Goal: Task Accomplishment & Management: Manage account settings

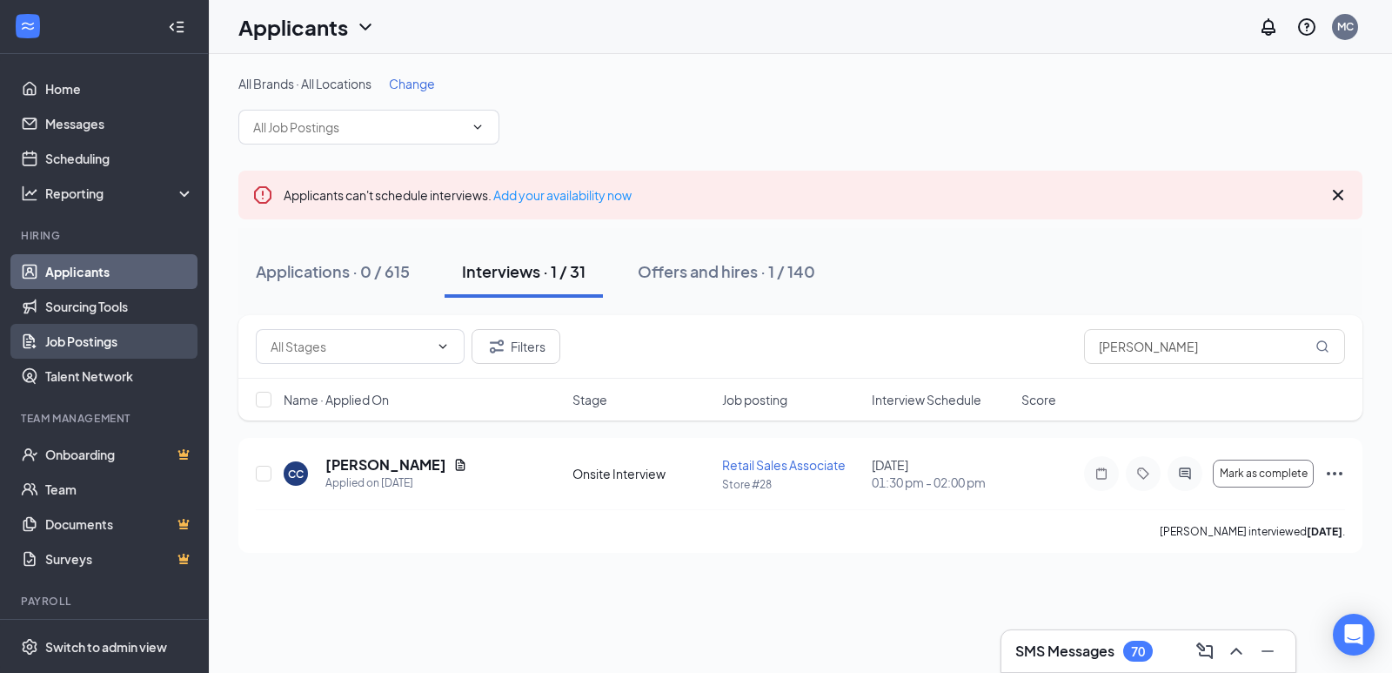
click at [109, 353] on link "Job Postings" at bounding box center [119, 341] width 149 height 35
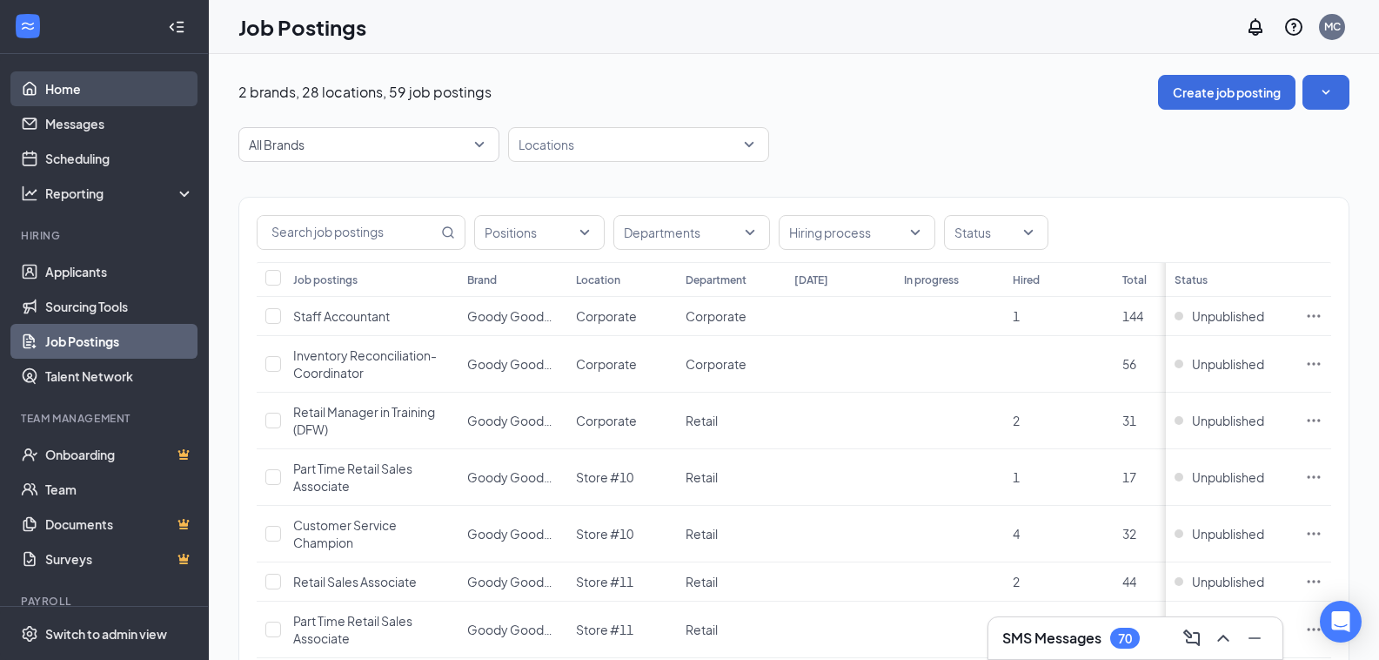
click at [84, 93] on link "Home" at bounding box center [119, 88] width 149 height 35
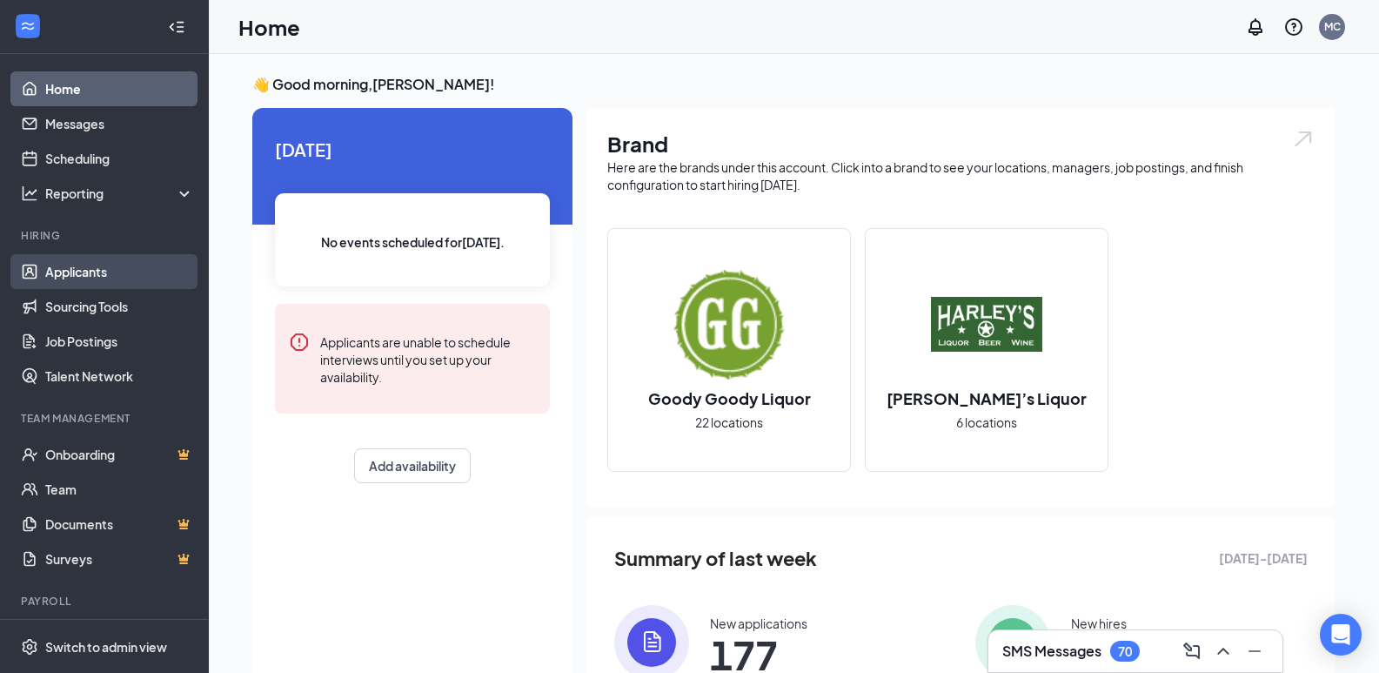
click at [116, 278] on link "Applicants" at bounding box center [119, 271] width 149 height 35
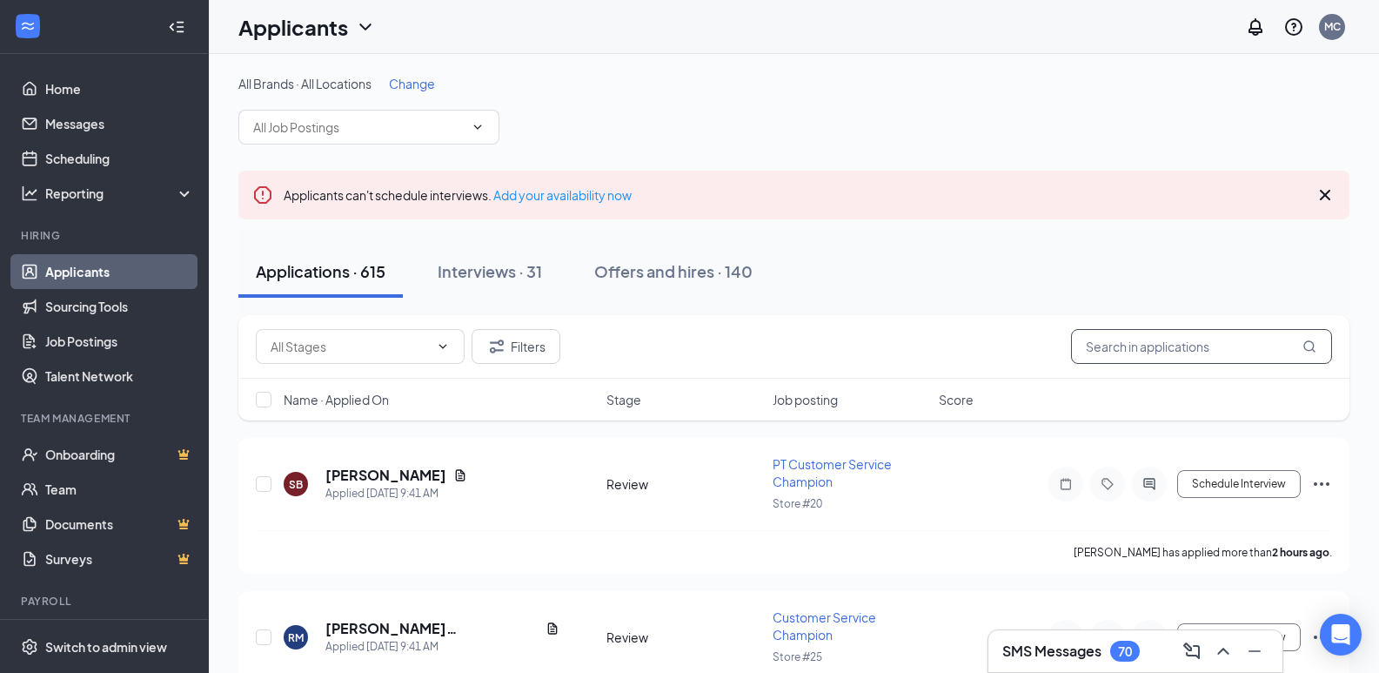
click at [1117, 357] on input "text" at bounding box center [1201, 346] width 261 height 35
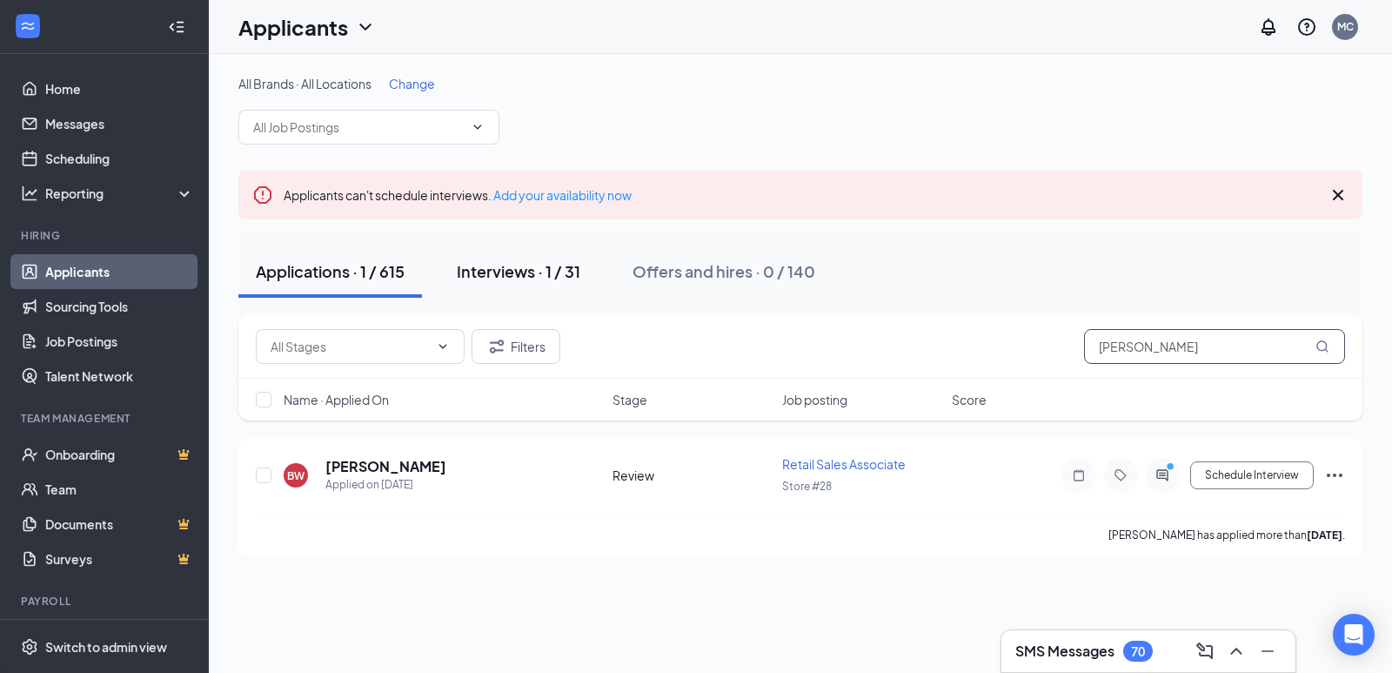
type input "[PERSON_NAME]"
click at [539, 282] on button "Interviews · 1 / 31" at bounding box center [518, 271] width 158 height 52
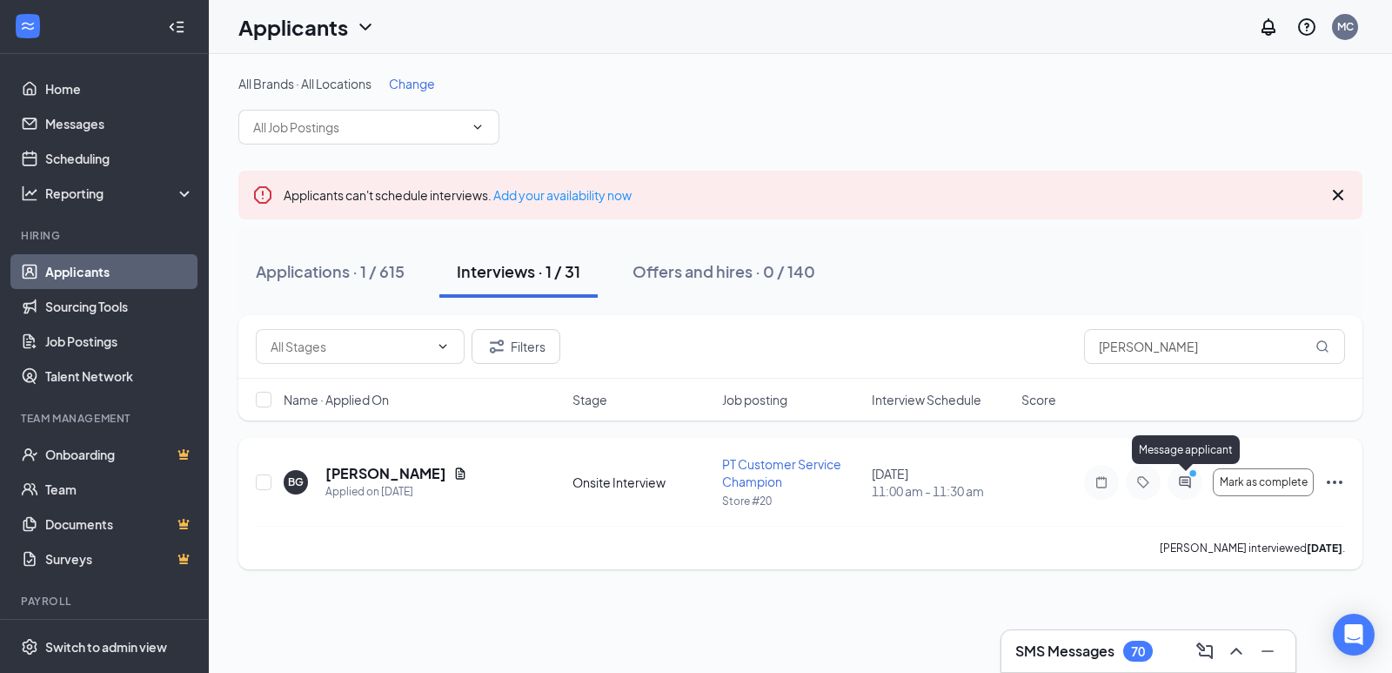
click at [1190, 479] on icon "PrimaryDot" at bounding box center [1195, 475] width 21 height 14
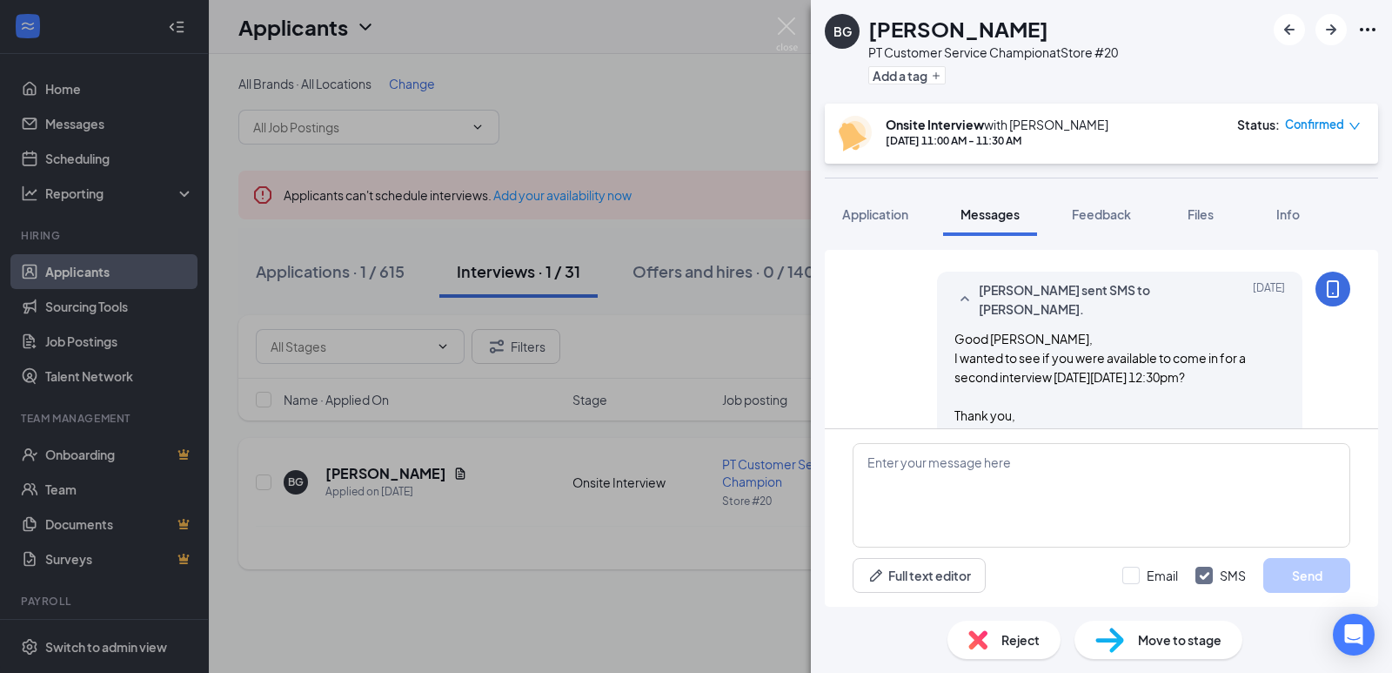
scroll to position [796, 0]
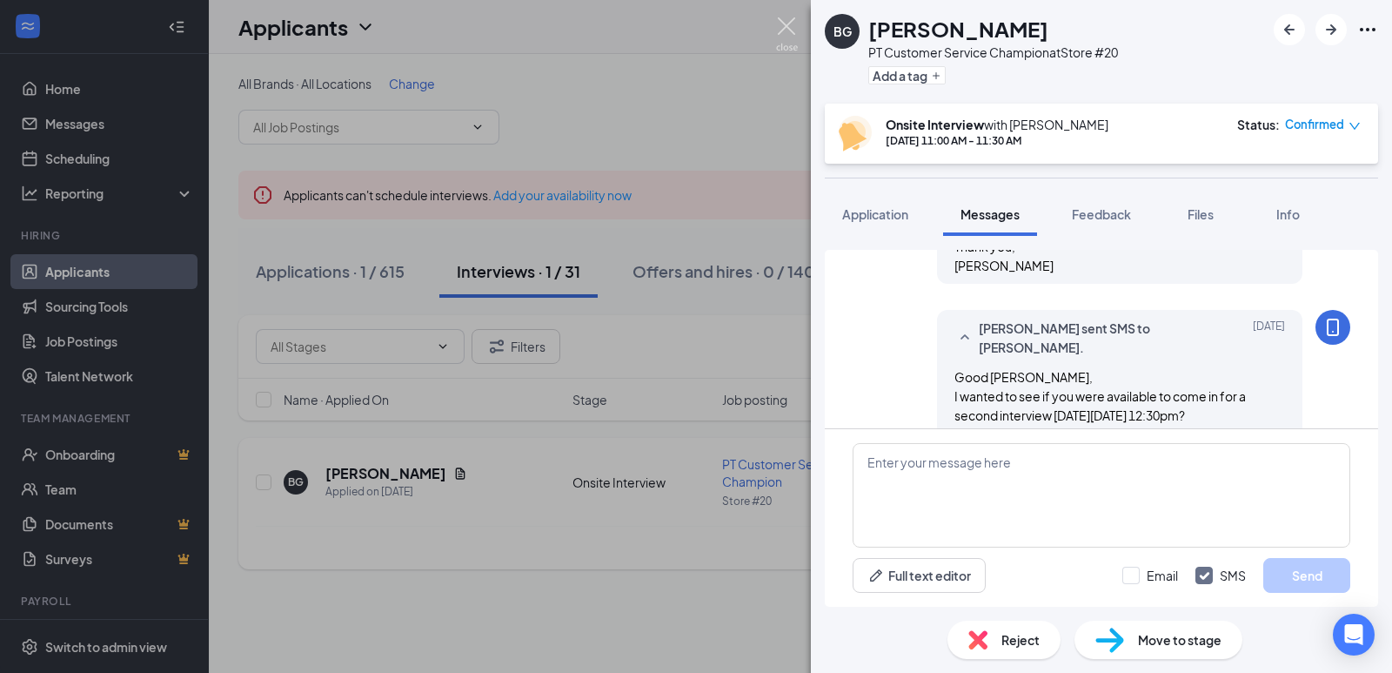
click at [782, 35] on img at bounding box center [787, 34] width 22 height 34
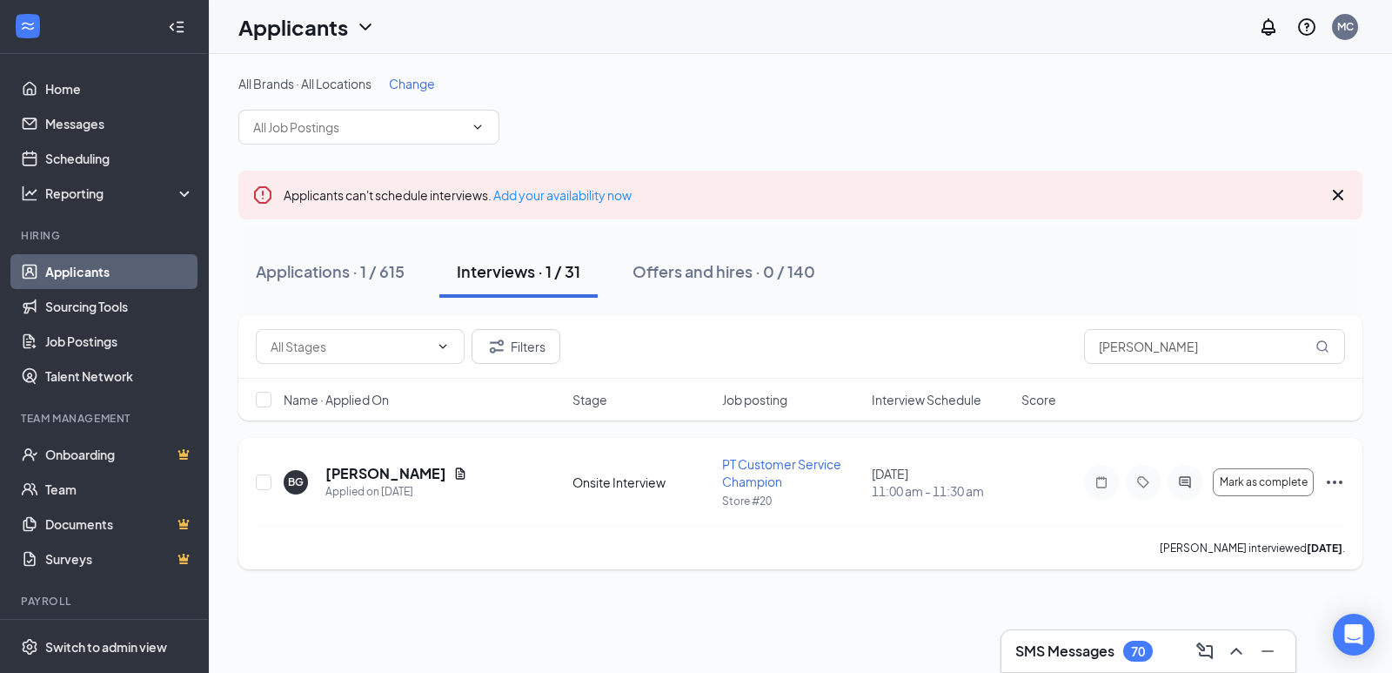
click at [1338, 476] on icon "Ellipses" at bounding box center [1334, 482] width 21 height 21
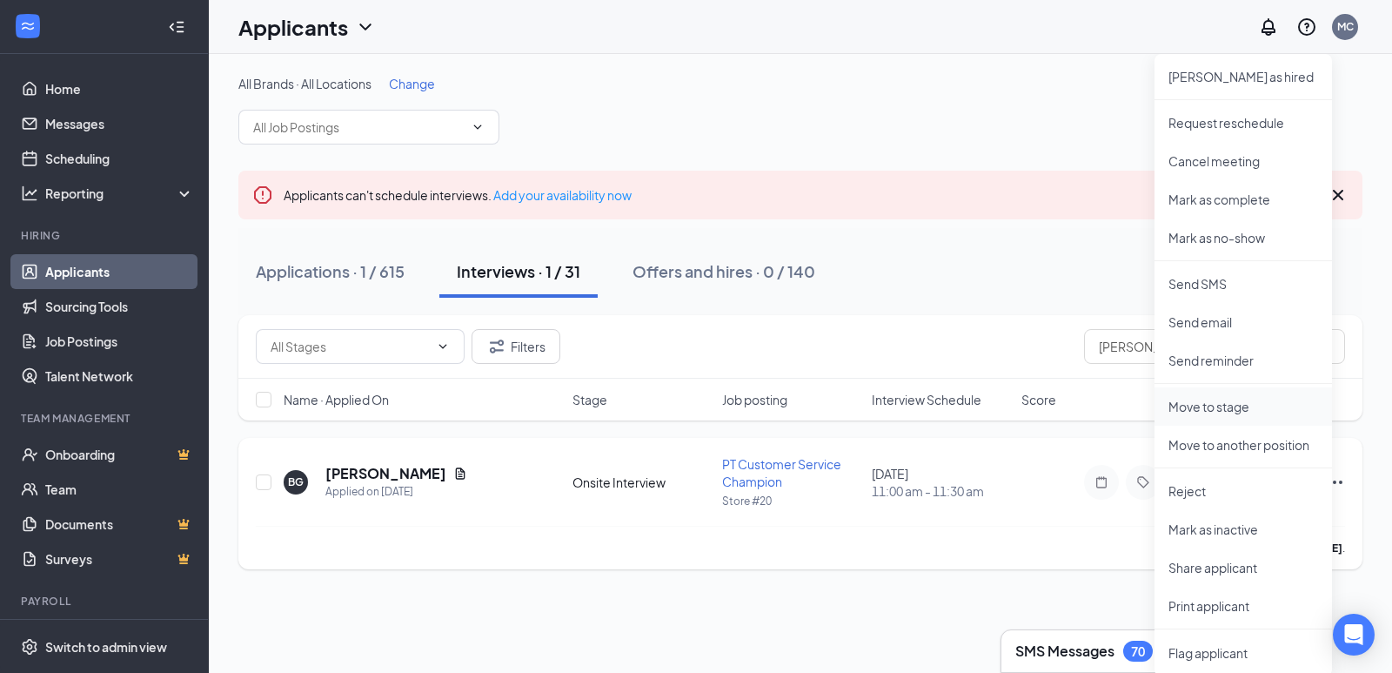
click at [1268, 405] on p "Move to stage" at bounding box center [1244, 406] width 150 height 17
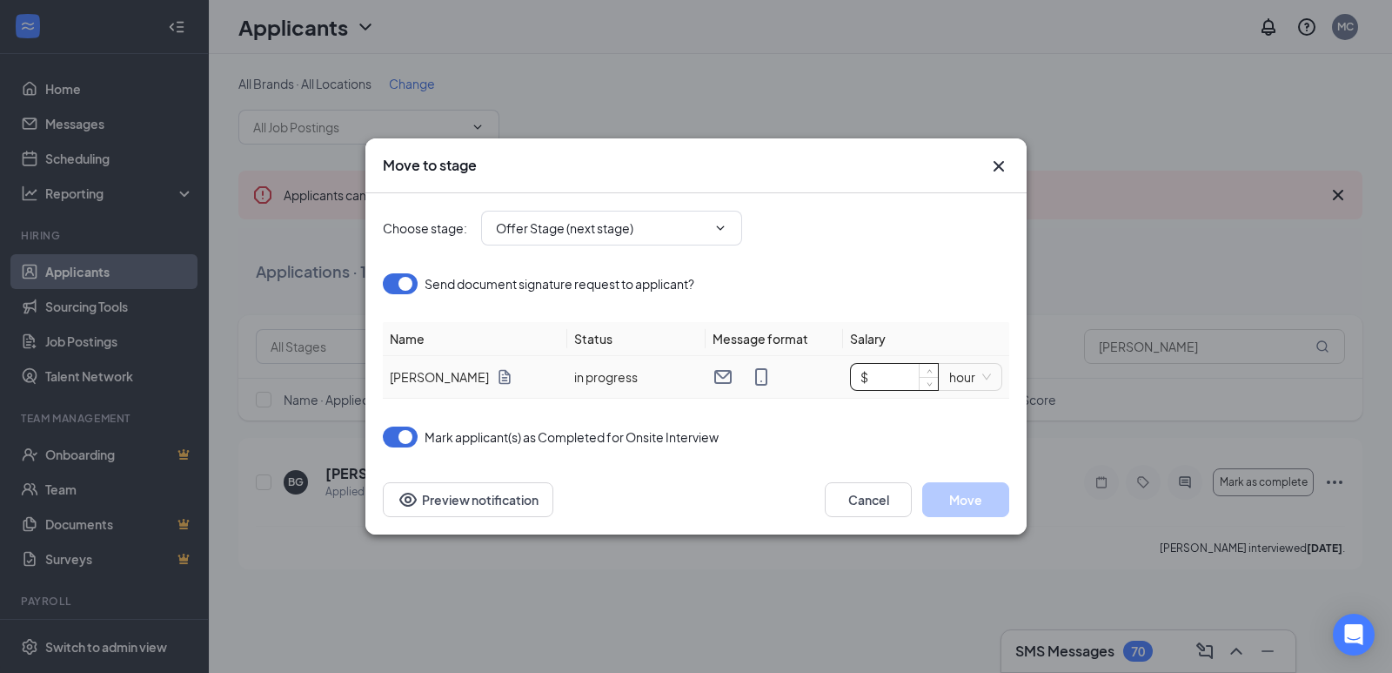
click at [881, 376] on input "$" at bounding box center [894, 377] width 87 height 26
type input "$ 15"
click at [972, 500] on button "Move" at bounding box center [965, 499] width 87 height 35
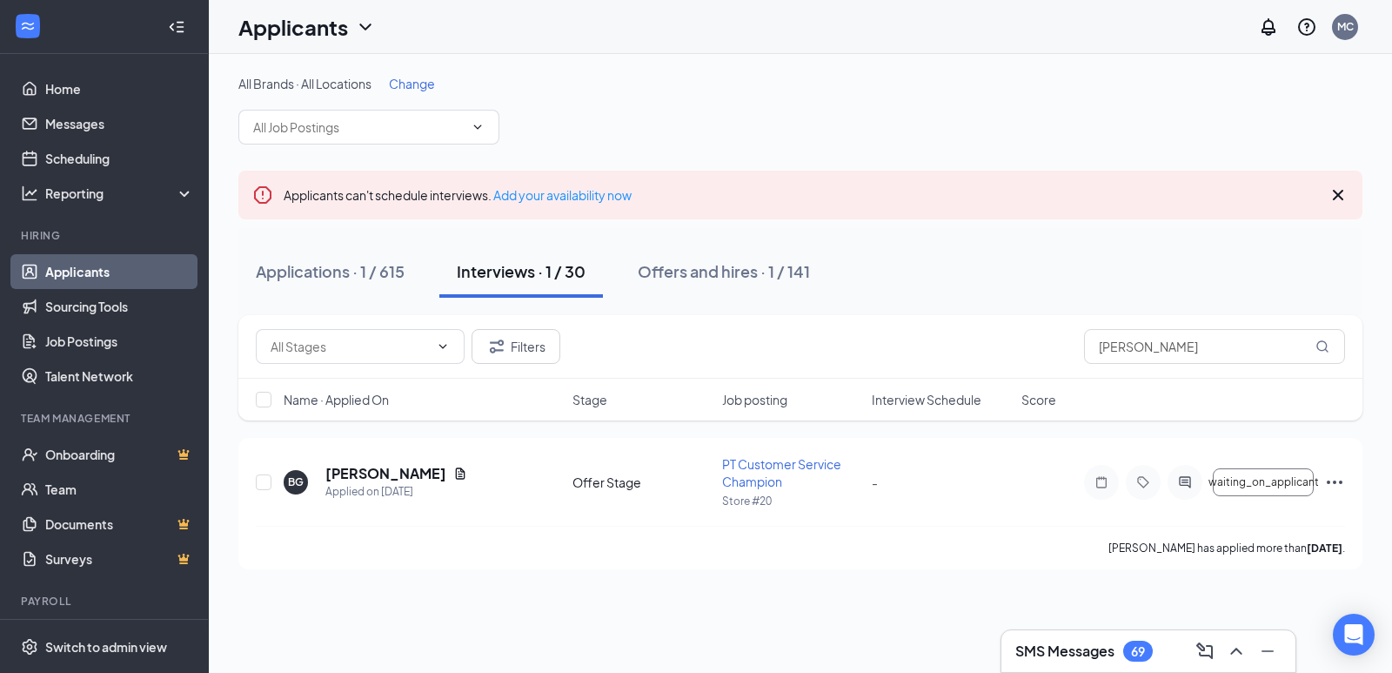
click at [104, 272] on link "Applicants" at bounding box center [119, 271] width 149 height 35
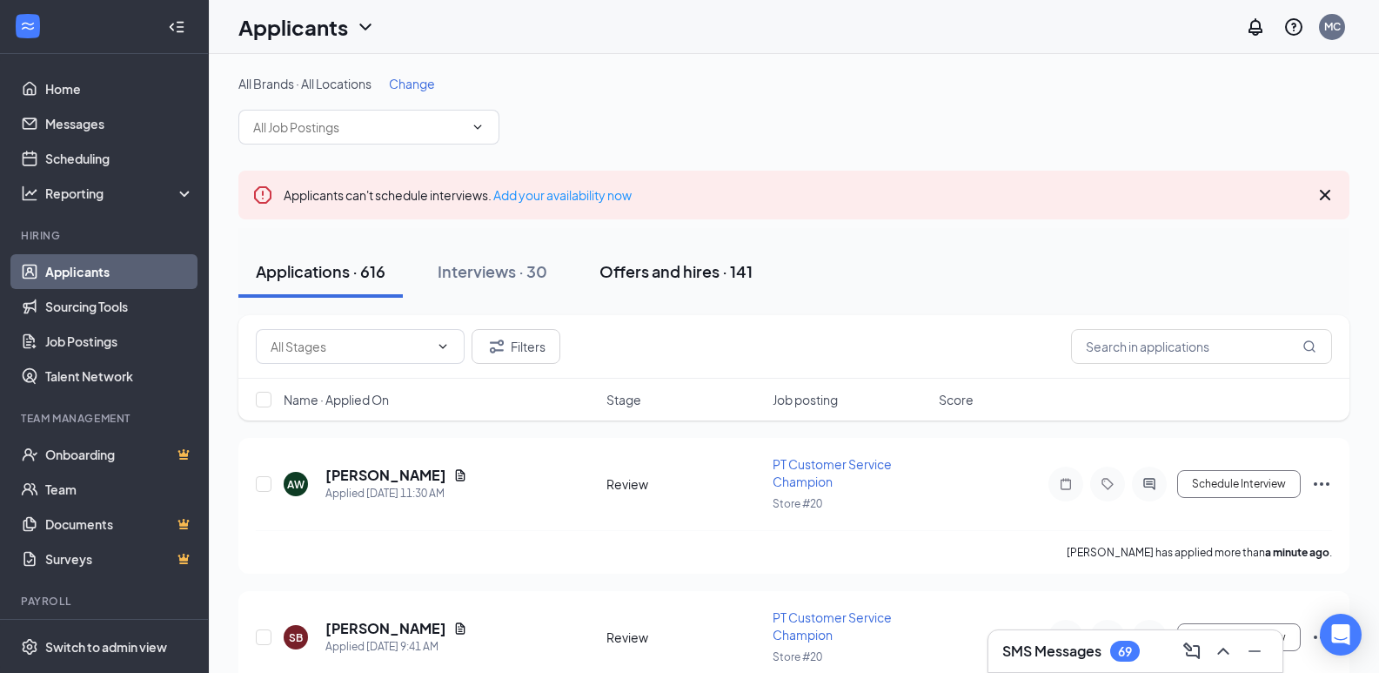
click at [644, 268] on div "Offers and hires · 141" at bounding box center [676, 271] width 153 height 22
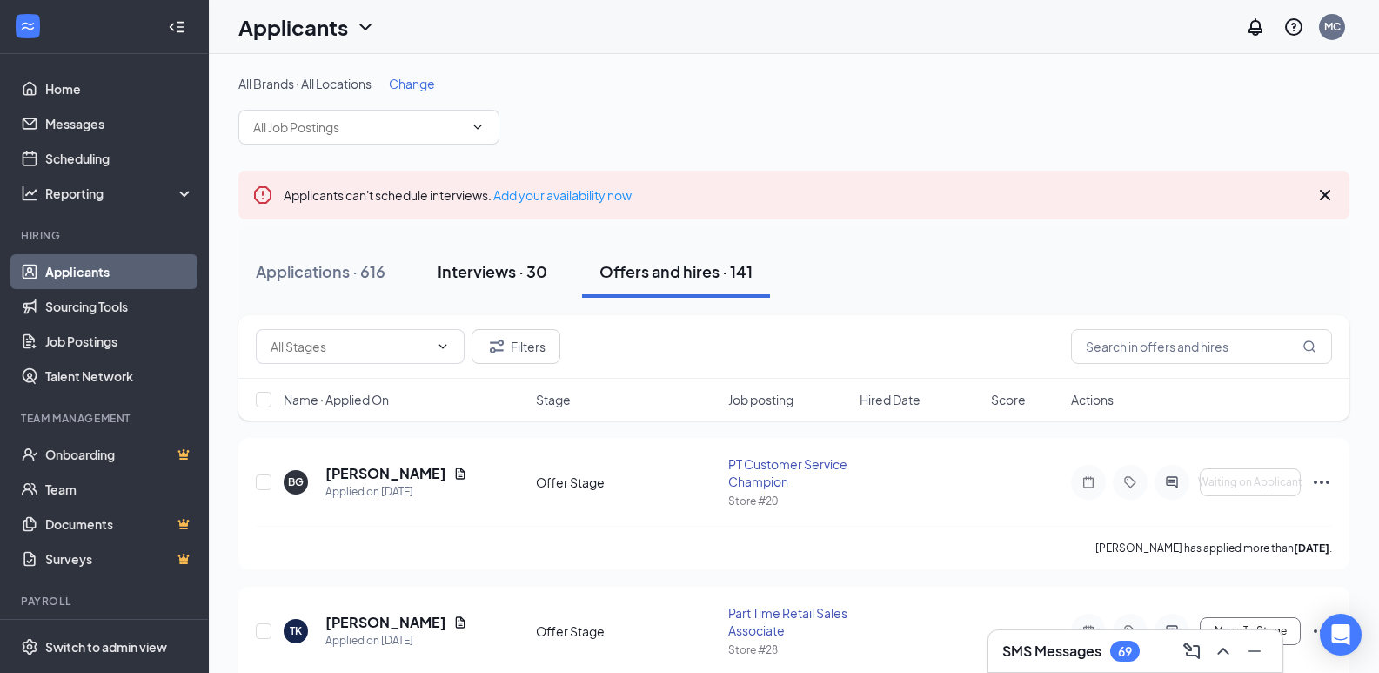
click at [506, 278] on div "Interviews · 30" at bounding box center [493, 271] width 110 height 22
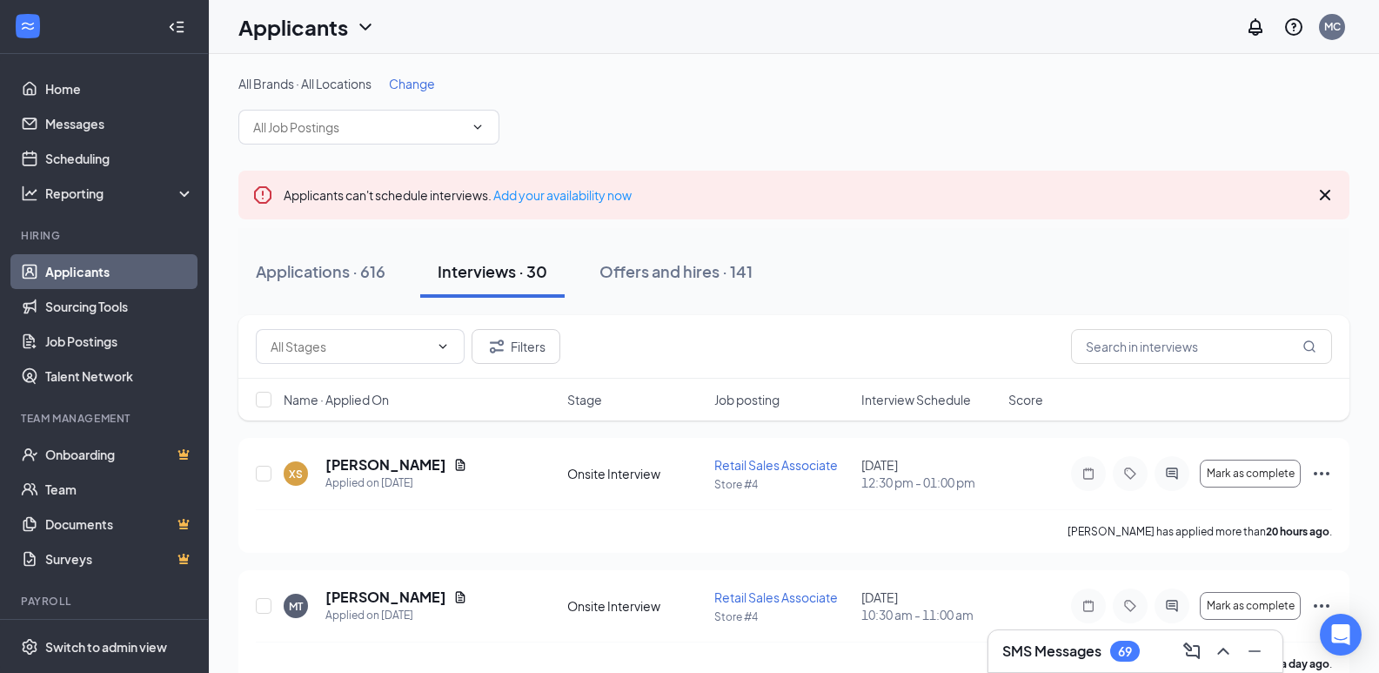
click at [1182, 326] on div "Filters" at bounding box center [793, 347] width 1111 height 64
click at [1176, 340] on input "text" at bounding box center [1201, 346] width 261 height 35
type input "[PERSON_NAME]"
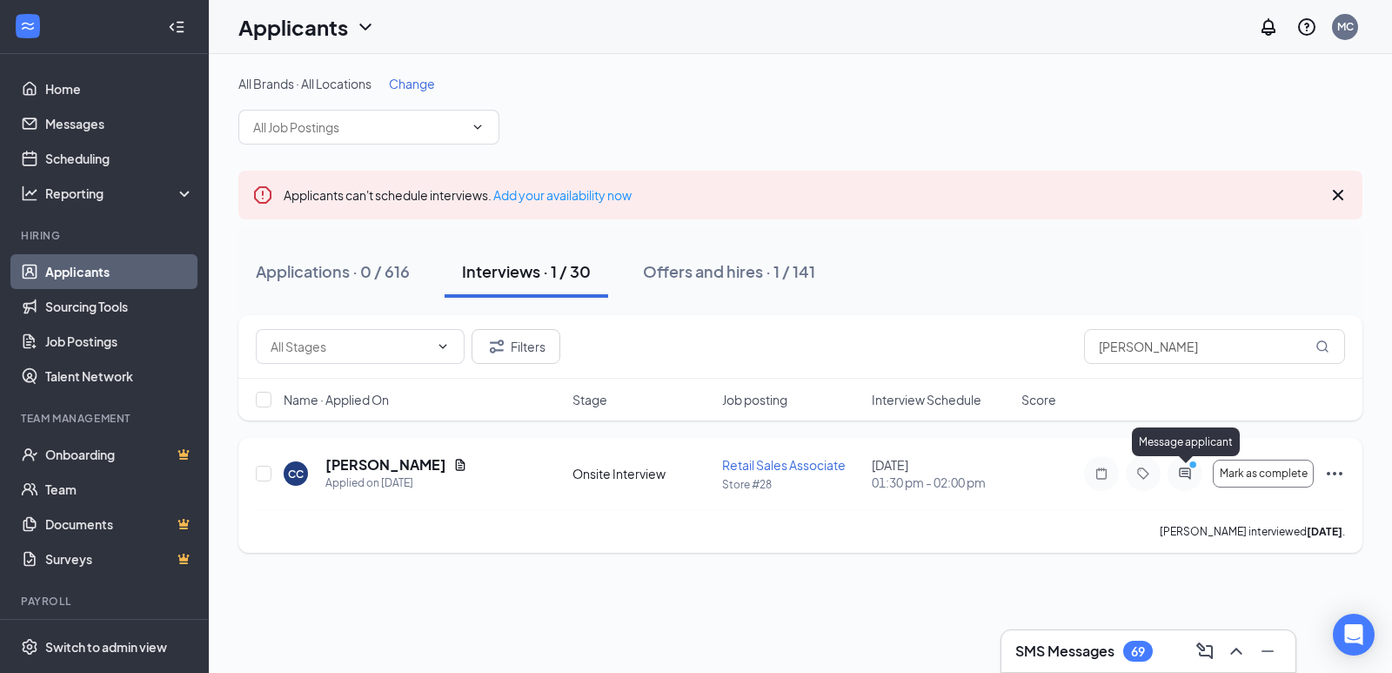
click at [1186, 466] on icon "PrimaryDot" at bounding box center [1195, 466] width 21 height 14
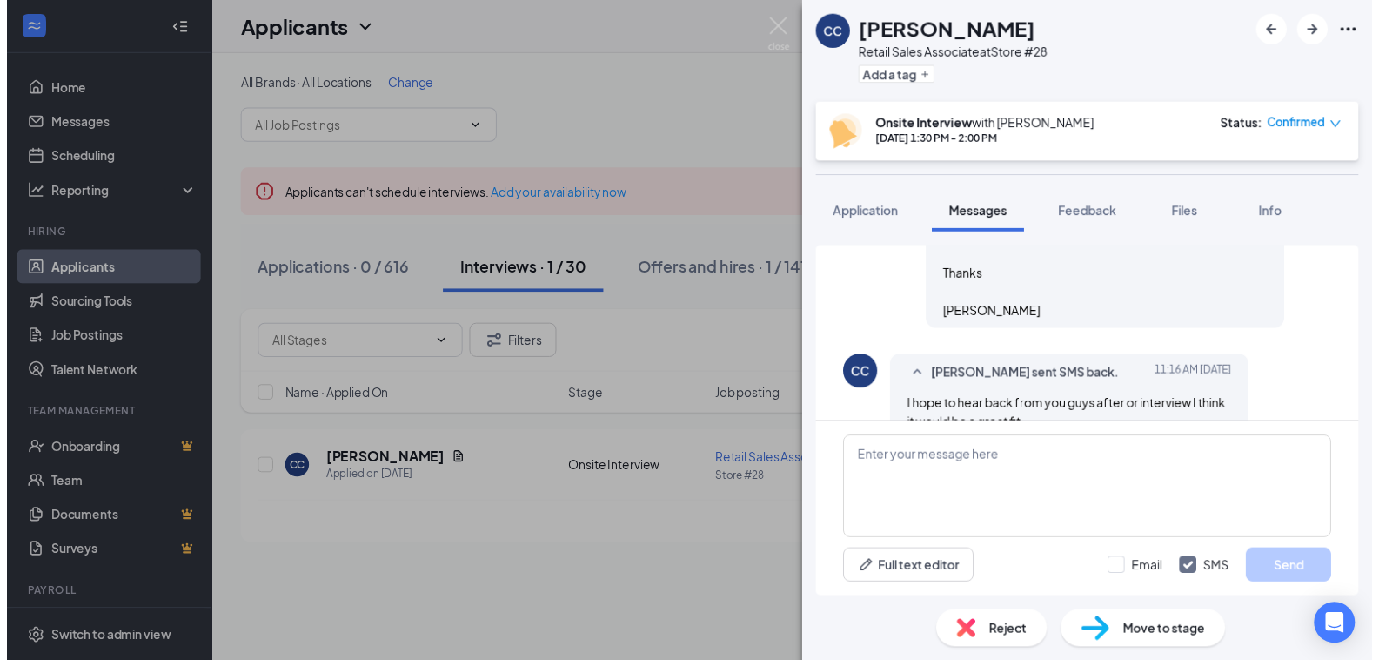
scroll to position [1008, 0]
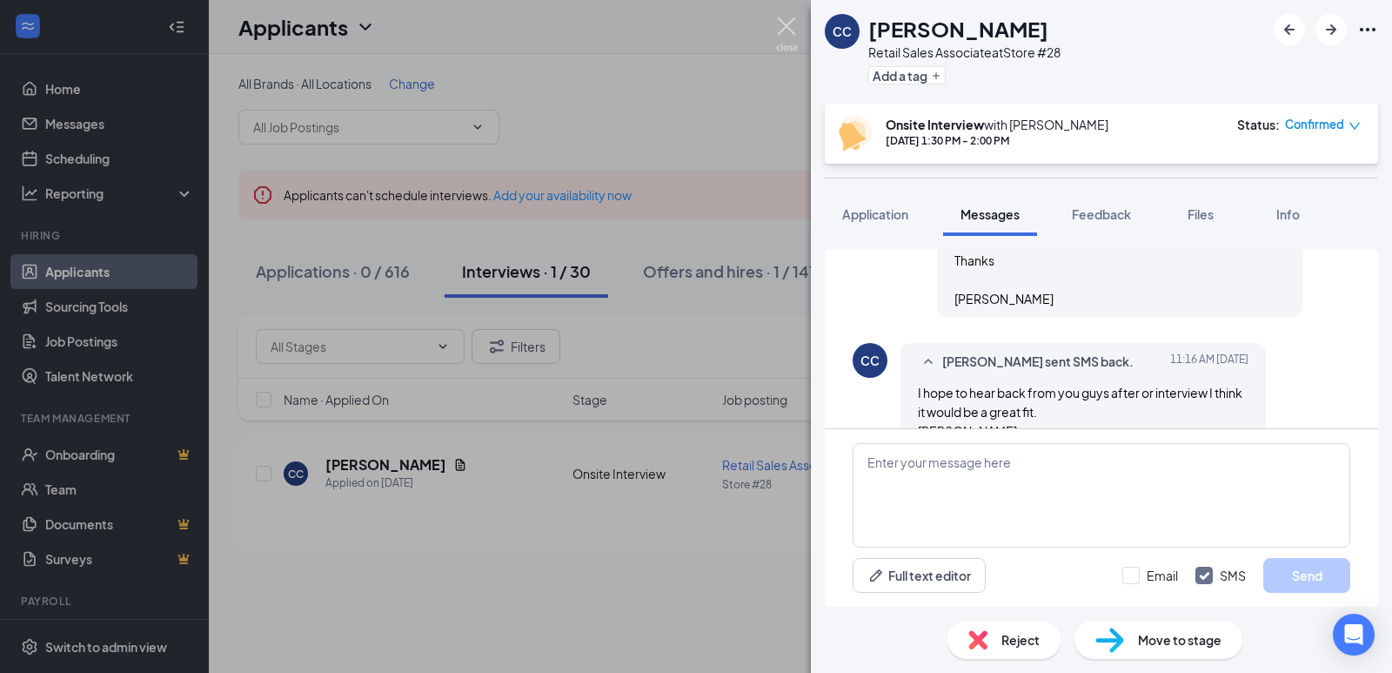
click at [791, 31] on img at bounding box center [787, 34] width 22 height 34
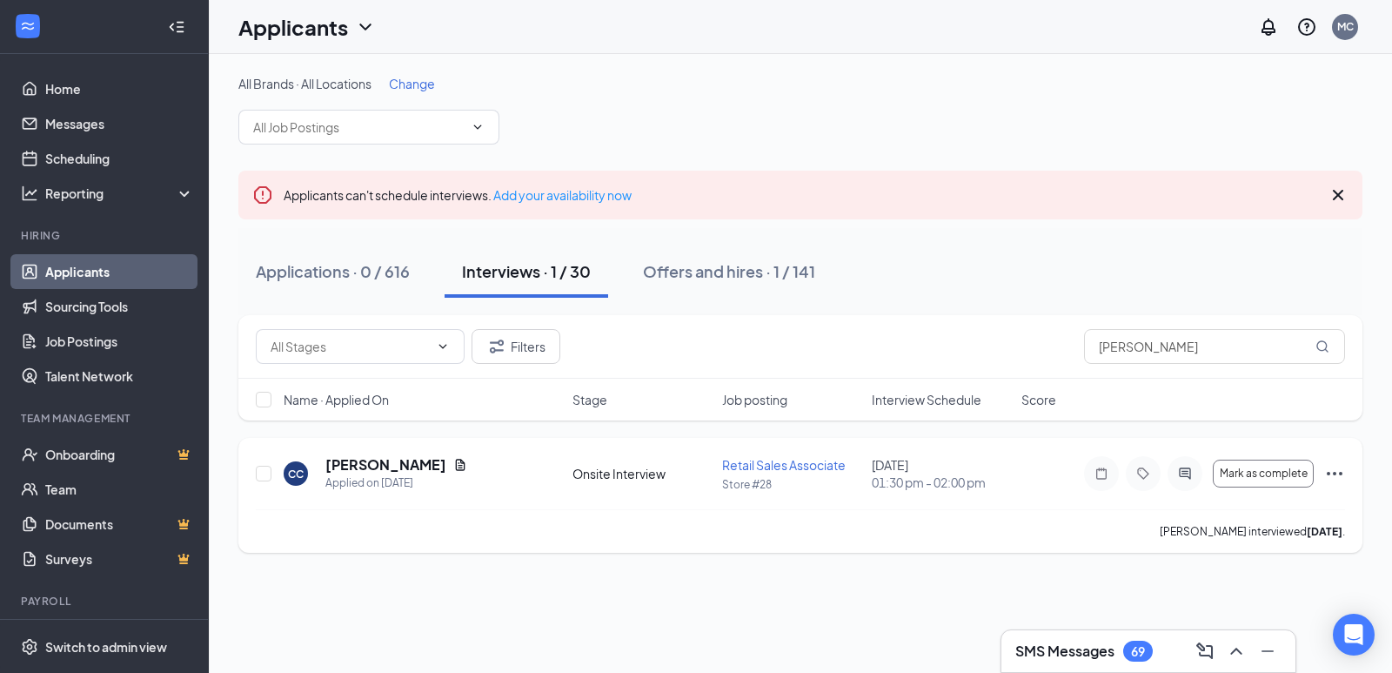
click at [1327, 479] on icon "Ellipses" at bounding box center [1334, 473] width 21 height 21
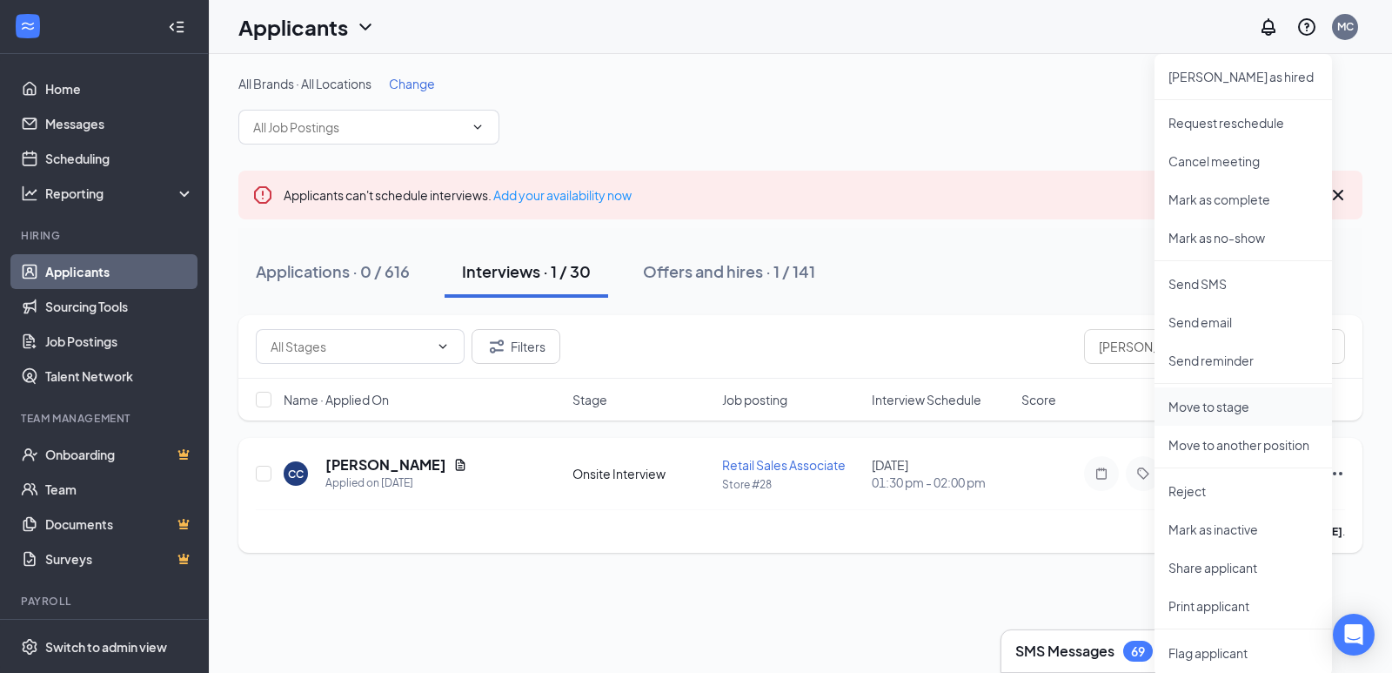
click at [1246, 405] on p "Move to stage" at bounding box center [1244, 406] width 150 height 17
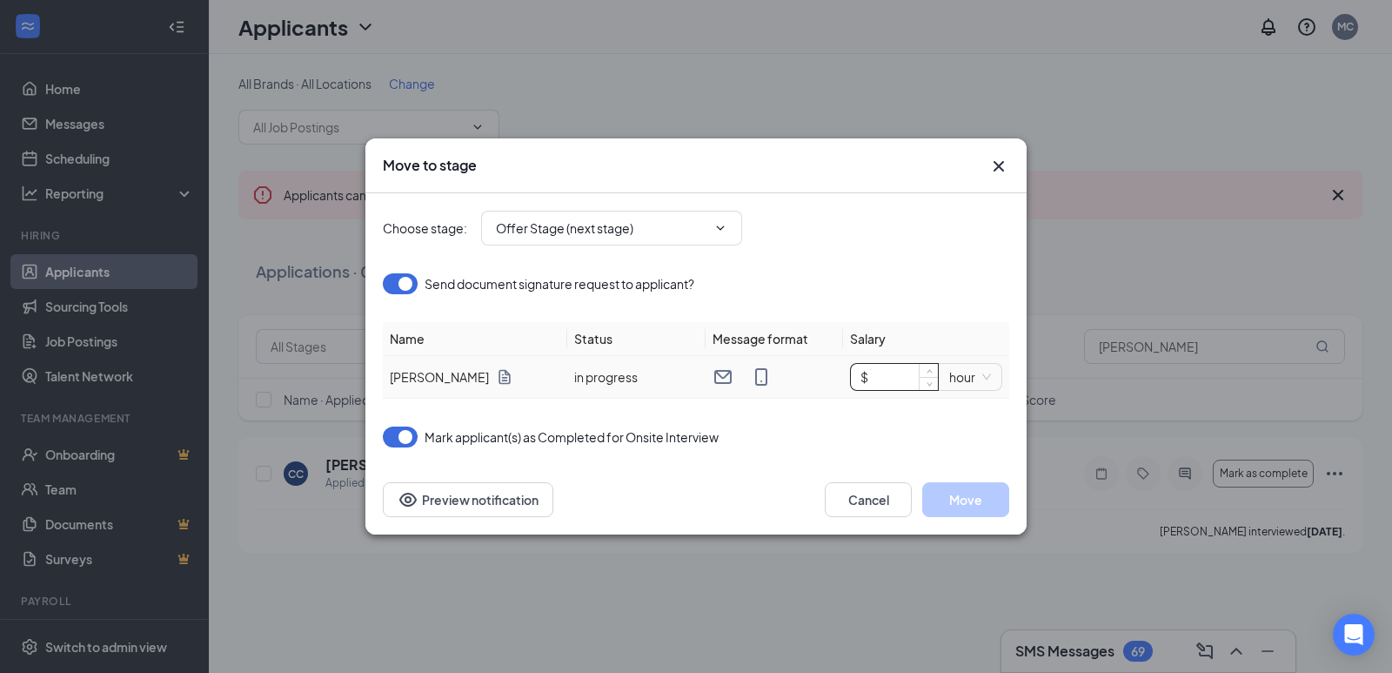
click at [903, 381] on input "$" at bounding box center [894, 377] width 87 height 26
type input "$ 15"
click at [949, 503] on button "Move" at bounding box center [965, 499] width 87 height 35
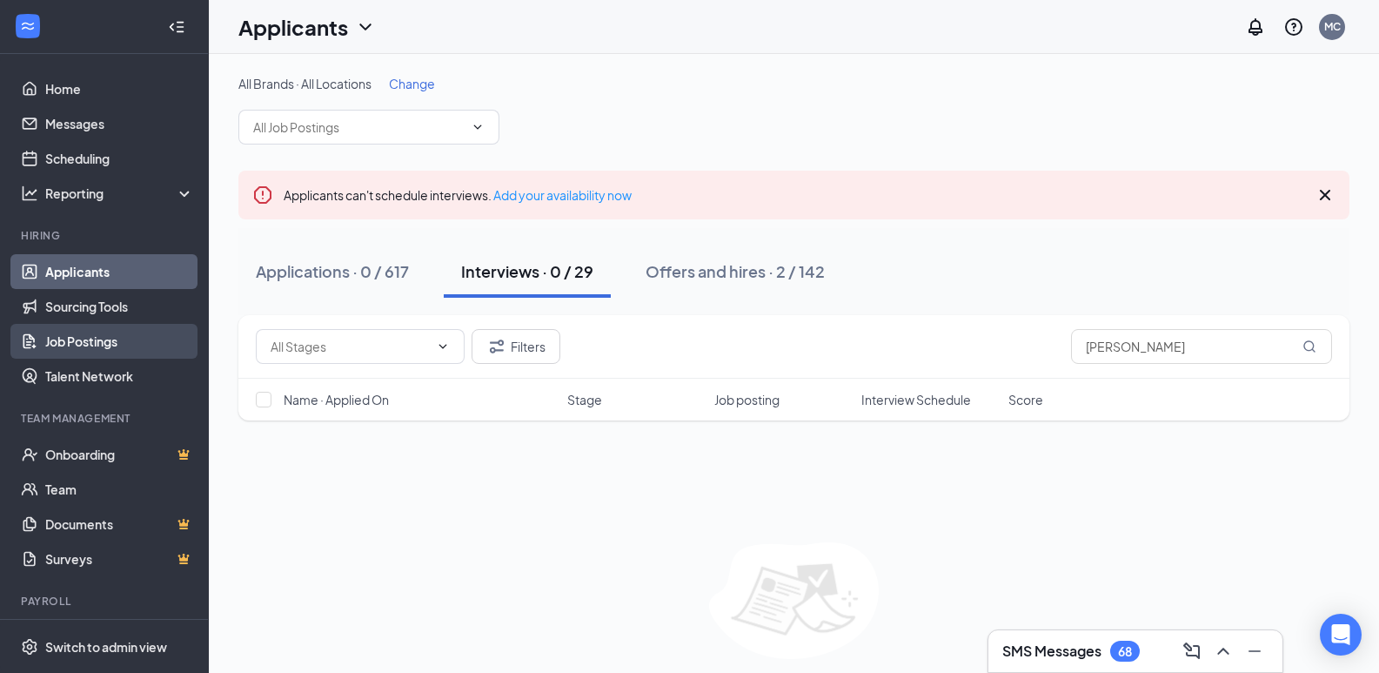
click at [118, 337] on link "Job Postings" at bounding box center [119, 341] width 149 height 35
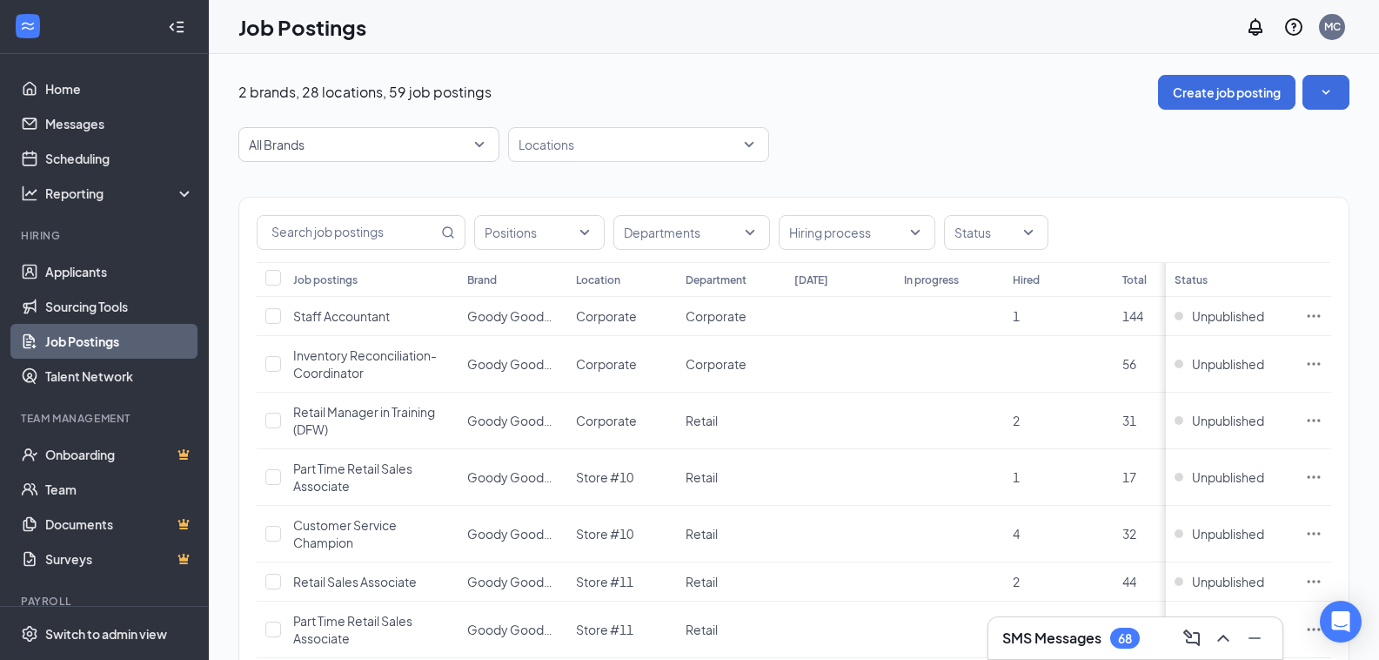
click at [610, 284] on div "Location" at bounding box center [598, 279] width 44 height 15
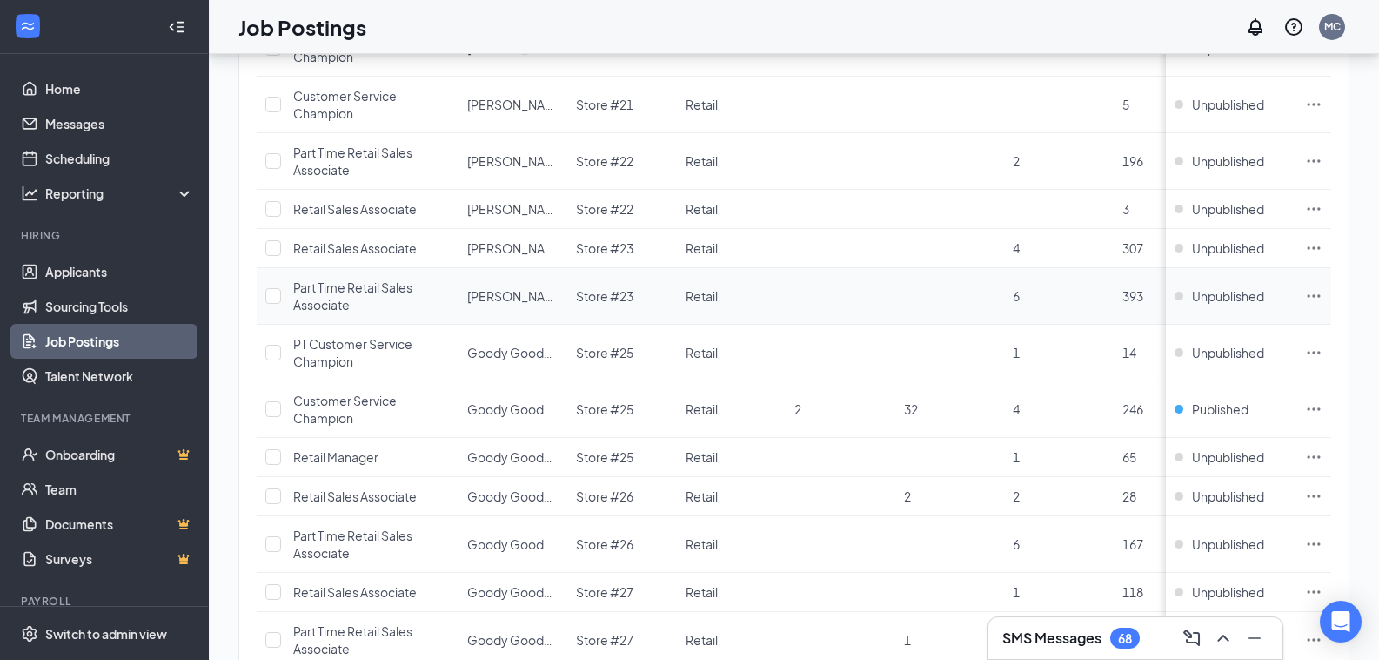
scroll to position [1566, 0]
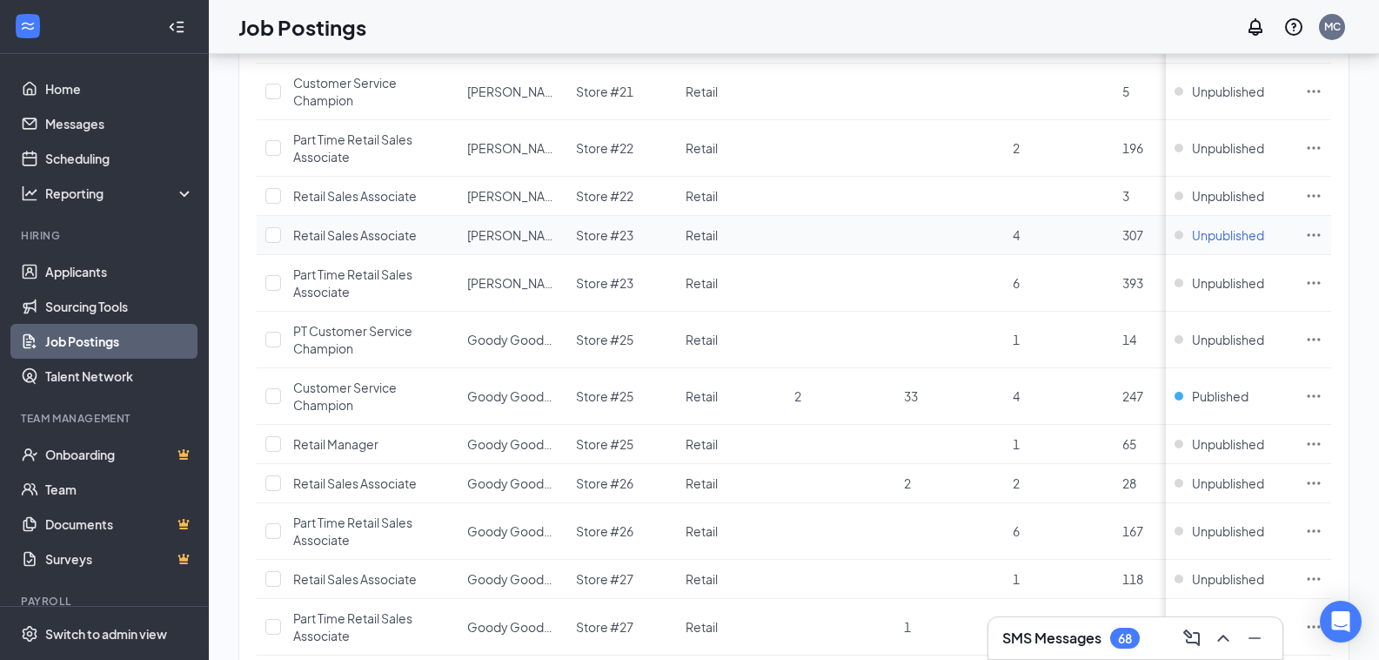
click at [1245, 229] on span "Unpublished" at bounding box center [1228, 234] width 72 height 17
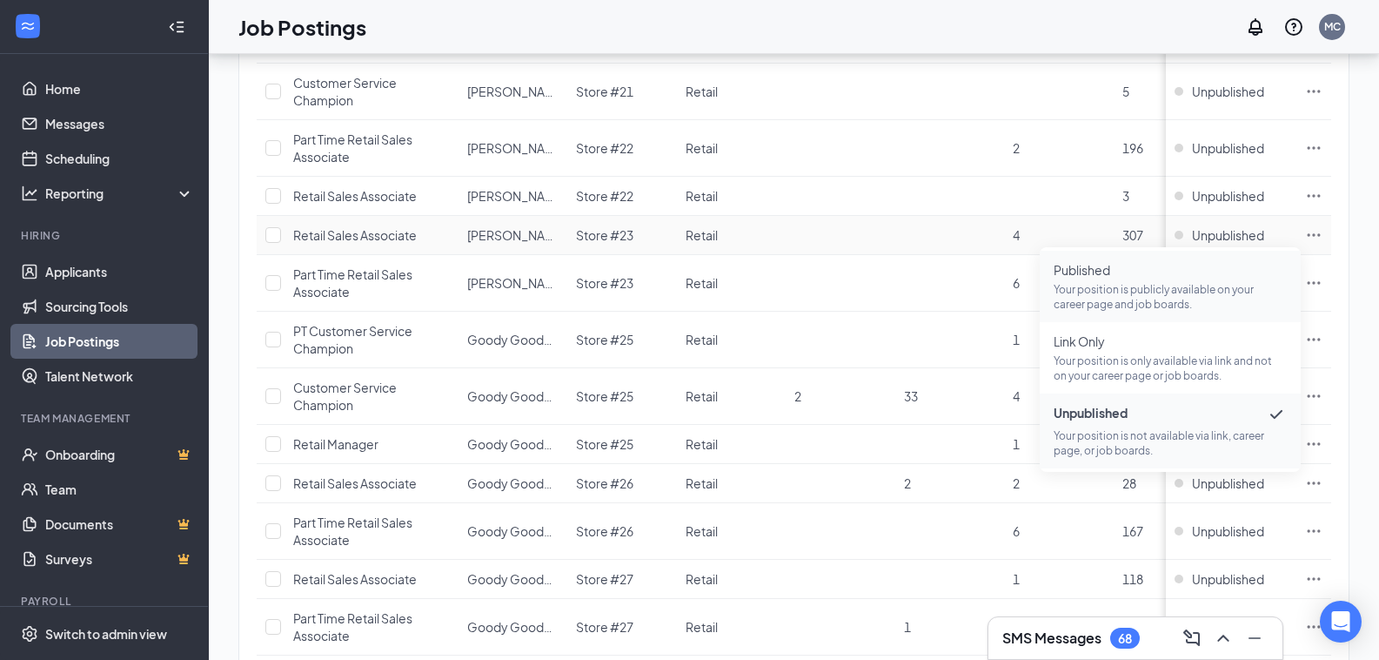
click at [1163, 285] on p "Your position is publicly available on your career page and job boards." at bounding box center [1170, 297] width 233 height 30
